Goal: Find specific page/section: Find specific page/section

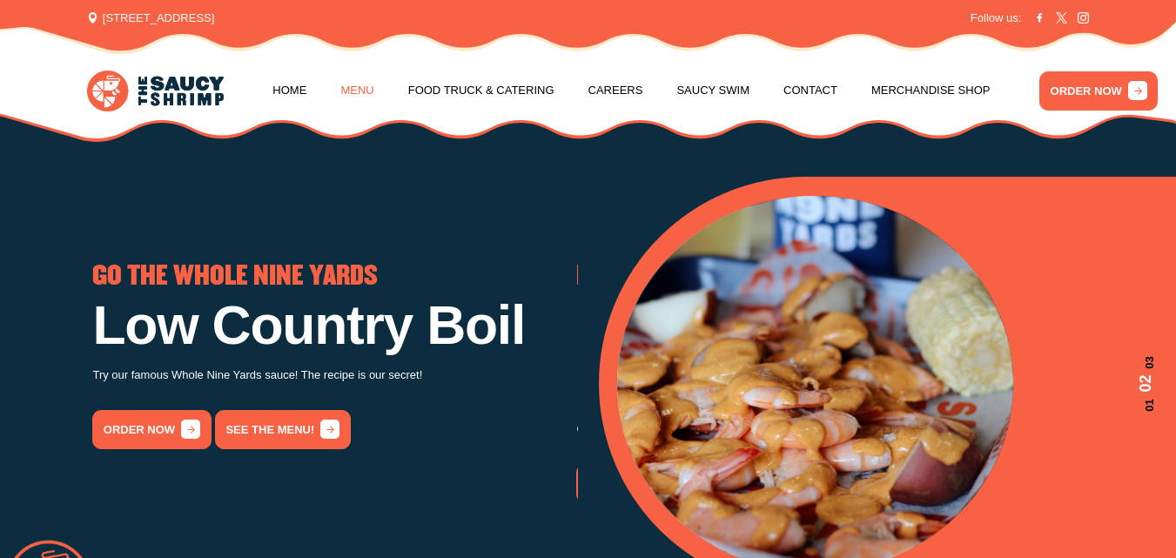
click at [352, 89] on link "Menu" at bounding box center [356, 90] width 33 height 66
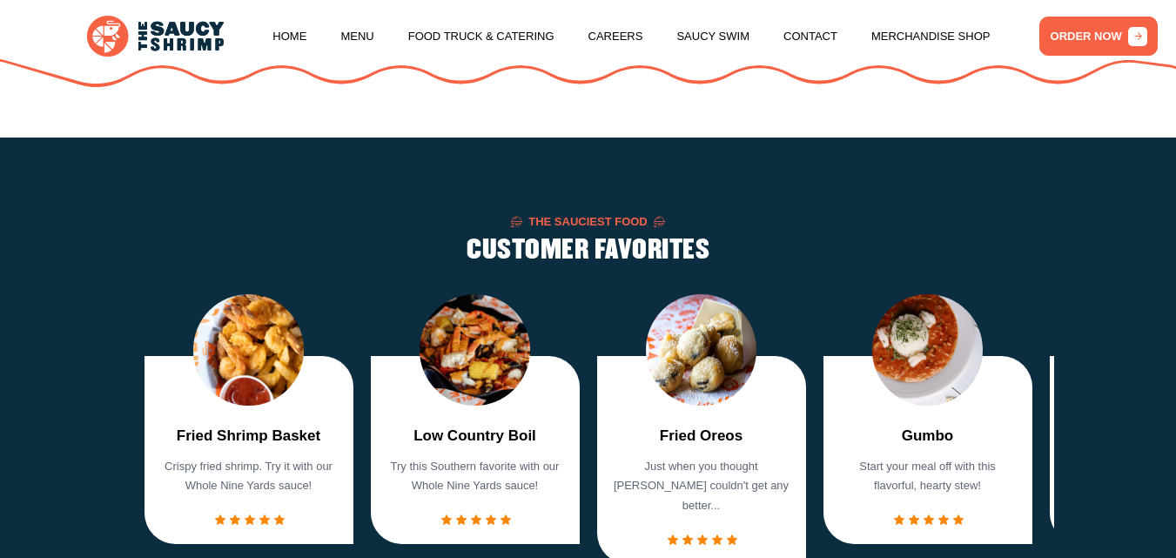
scroll to position [990, 0]
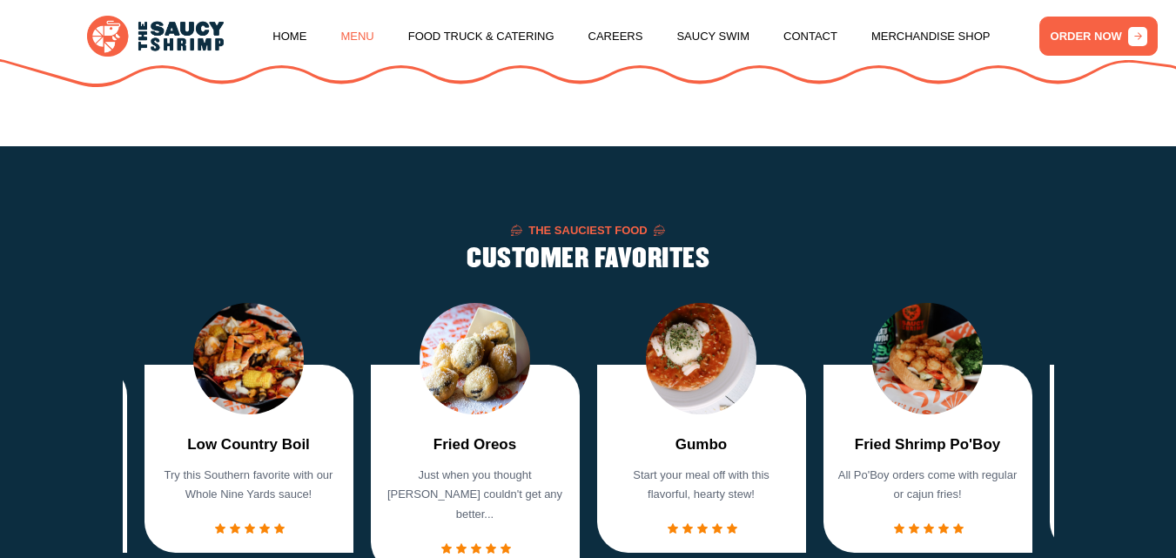
click at [349, 25] on link "Menu" at bounding box center [356, 36] width 33 height 66
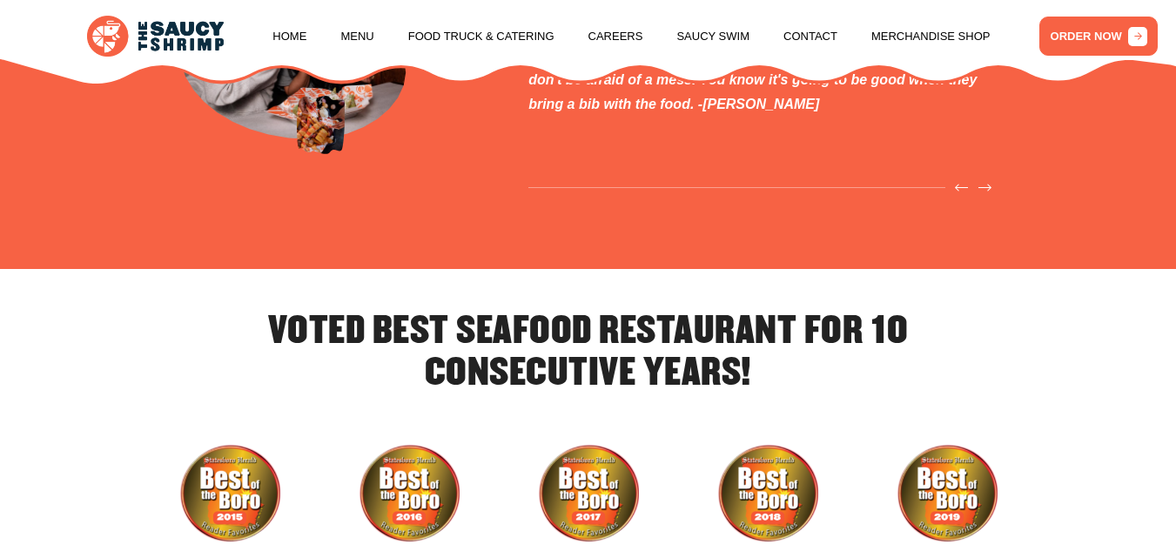
scroll to position [4202, 0]
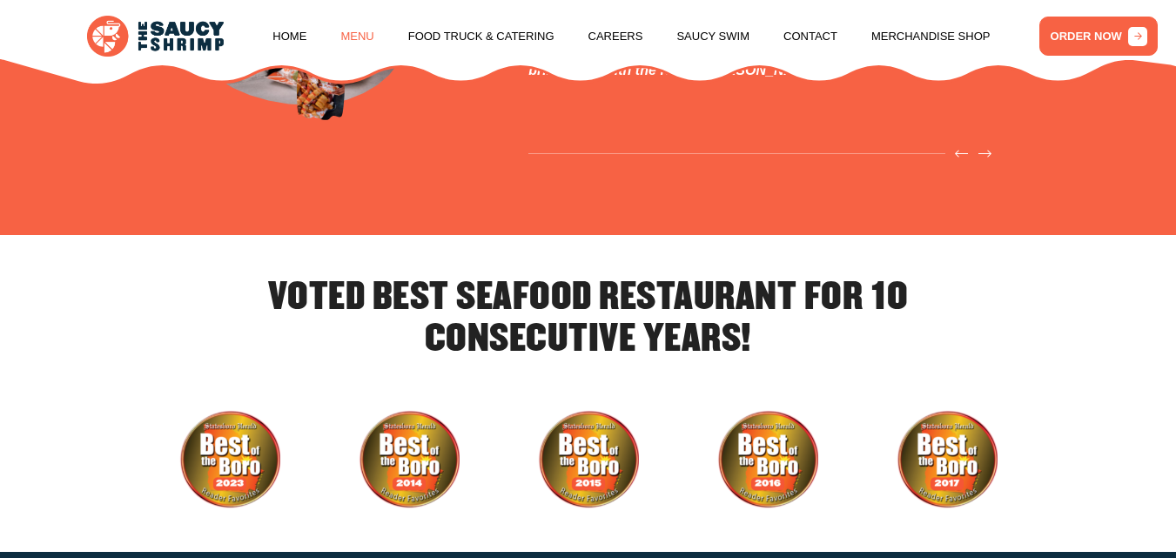
click at [352, 28] on link "Menu" at bounding box center [356, 36] width 33 height 66
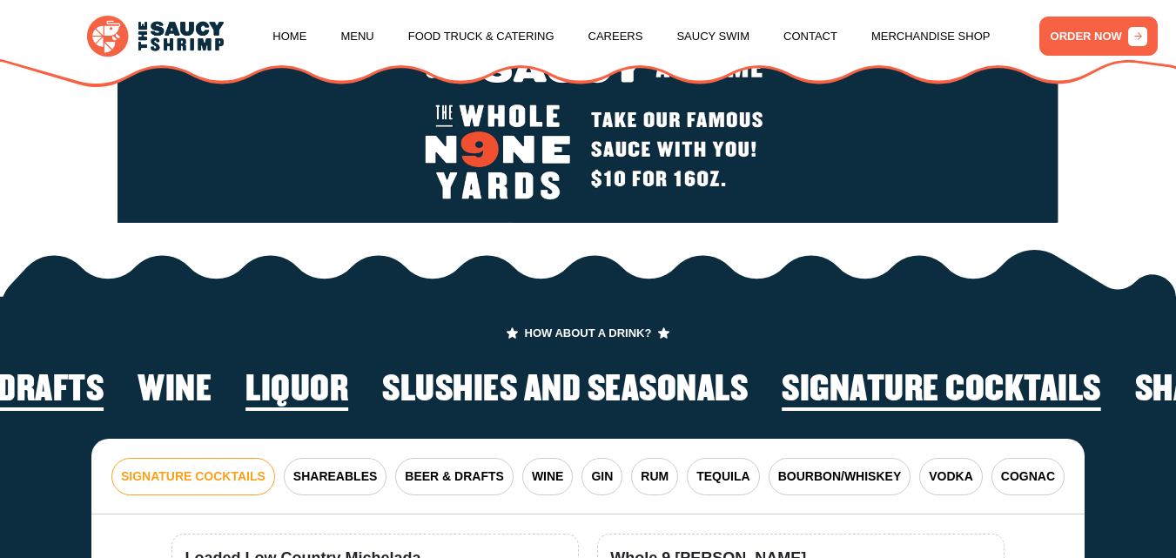
scroll to position [2553, 0]
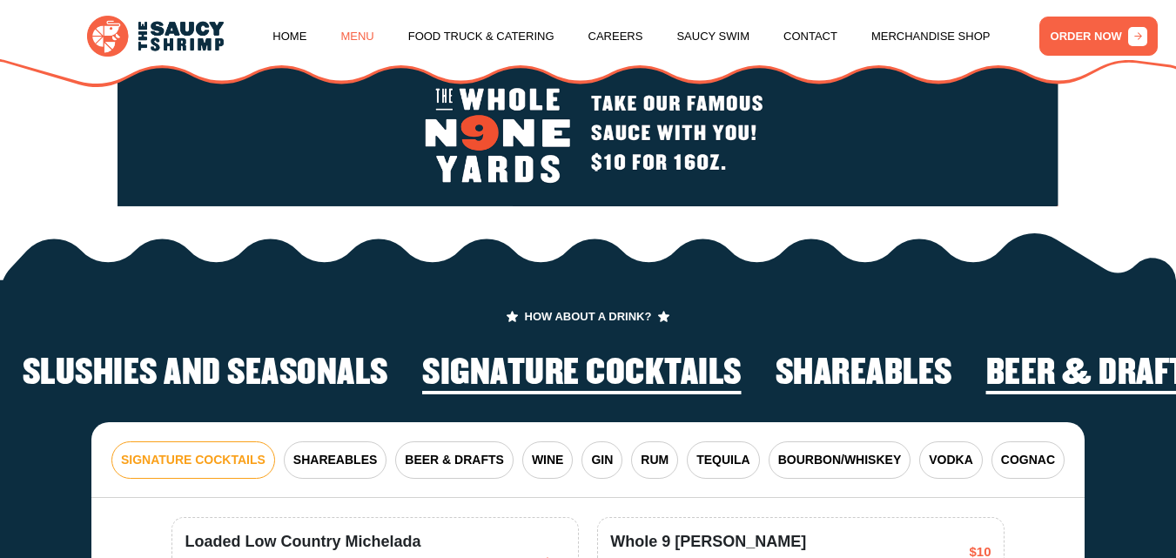
click at [366, 26] on link "Menu" at bounding box center [356, 36] width 33 height 66
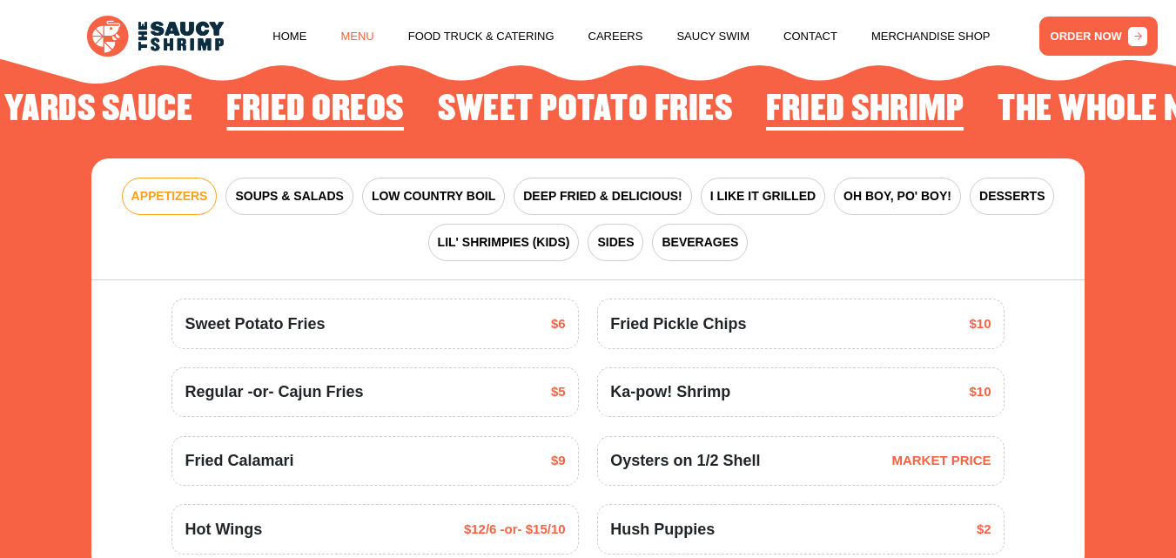
scroll to position [1879, 0]
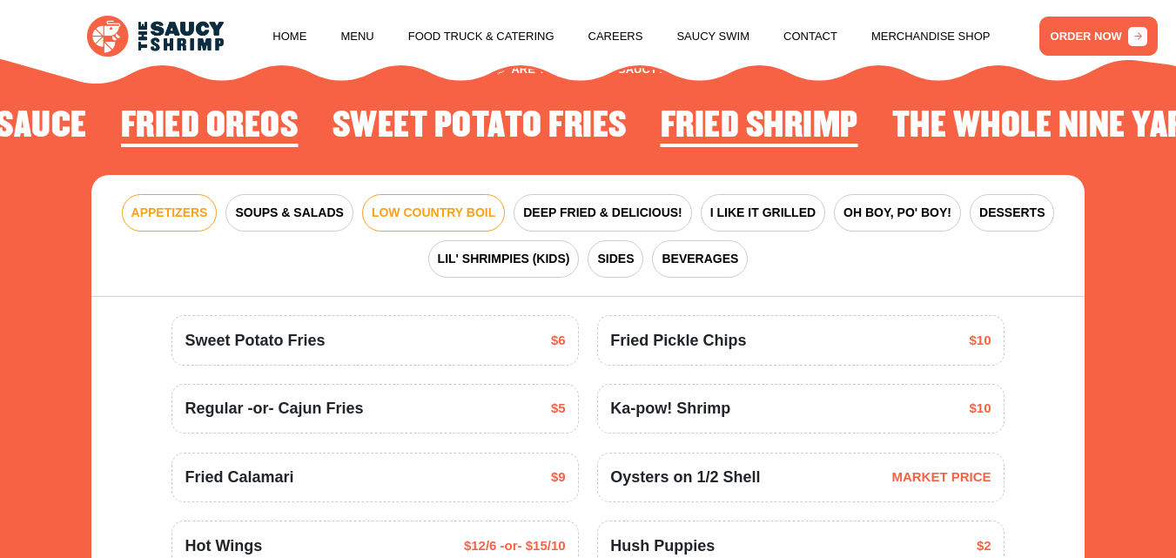
click at [439, 222] on span "LOW COUNTRY BOIL" at bounding box center [434, 213] width 124 height 18
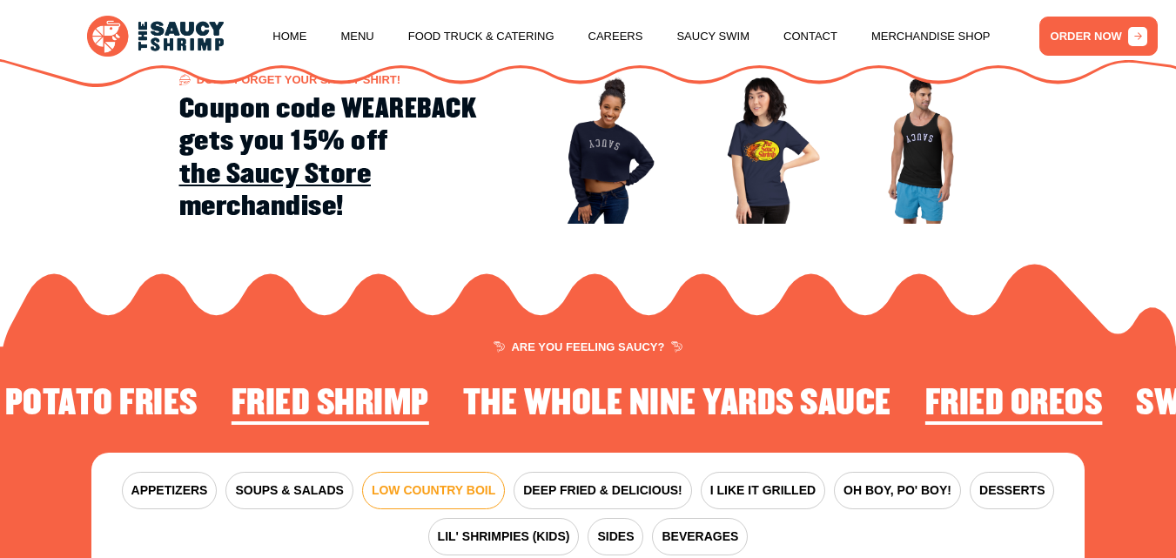
scroll to position [1831, 0]
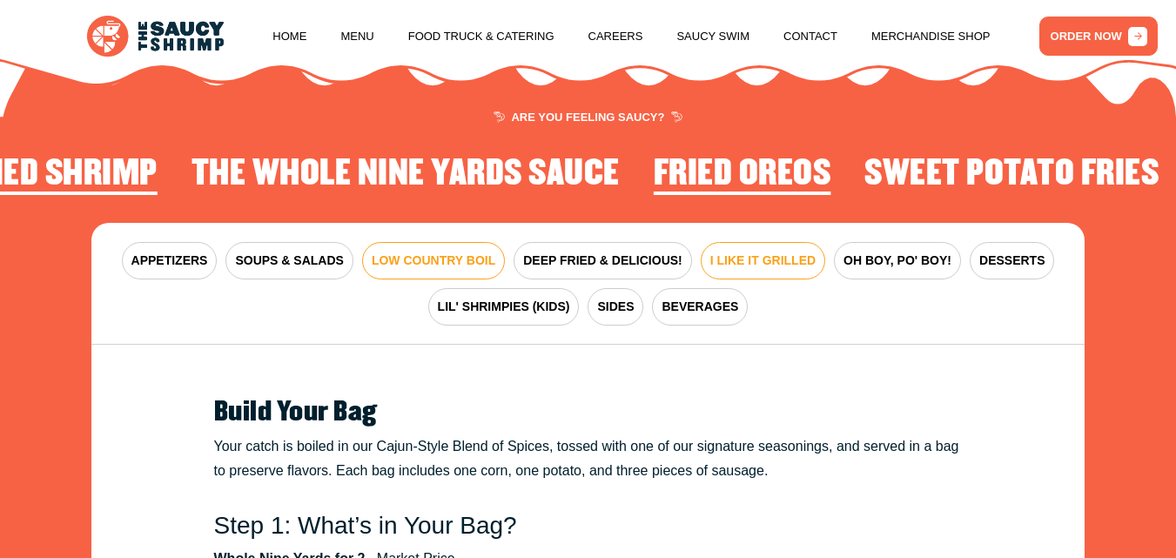
click at [789, 270] on span "I LIKE IT GRILLED" at bounding box center [762, 261] width 105 height 18
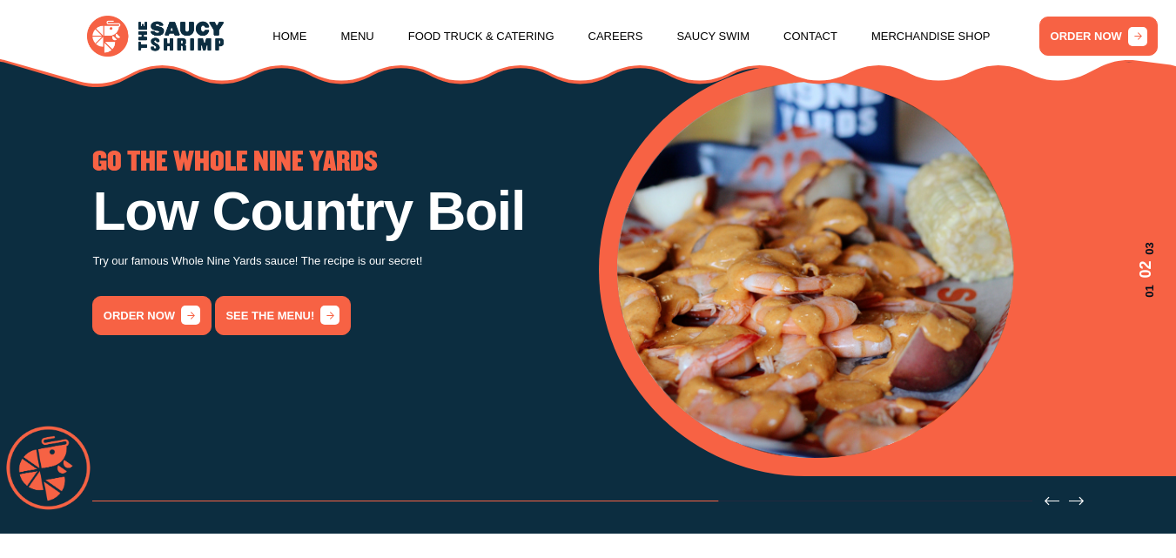
scroll to position [97, 0]
